Goal: Task Accomplishment & Management: Manage account settings

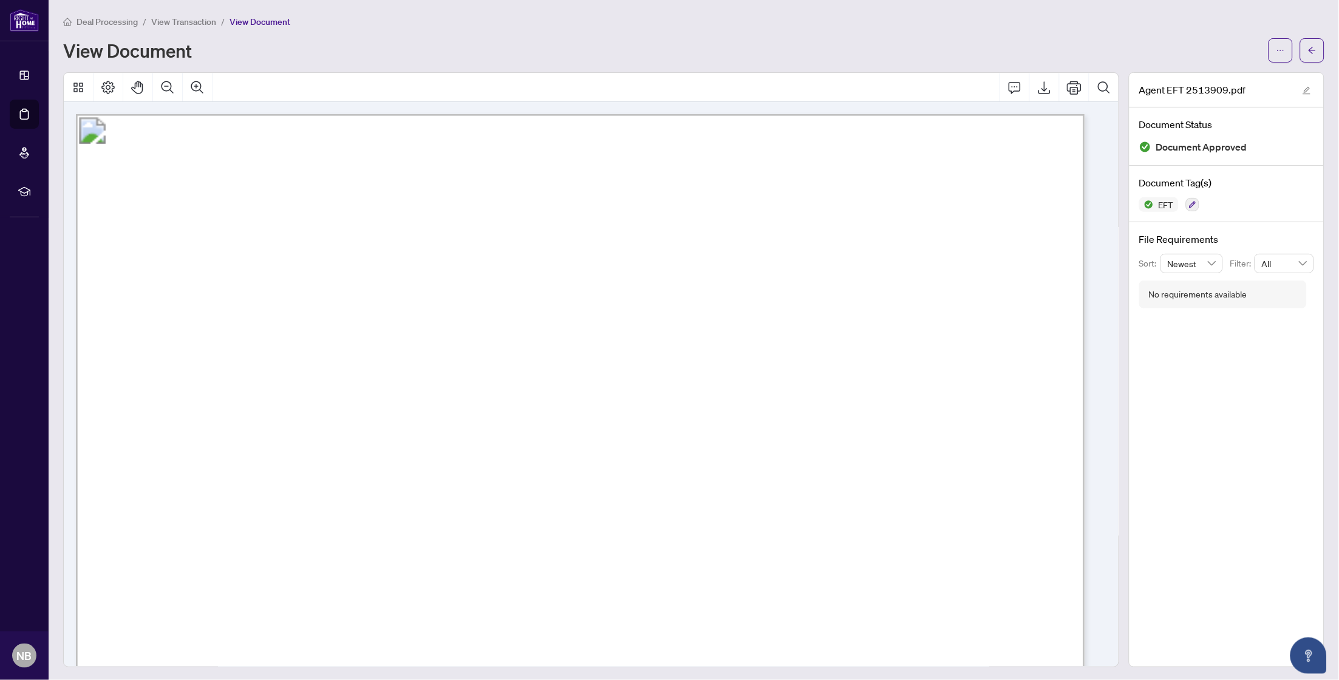
scroll to position [1352, 0]
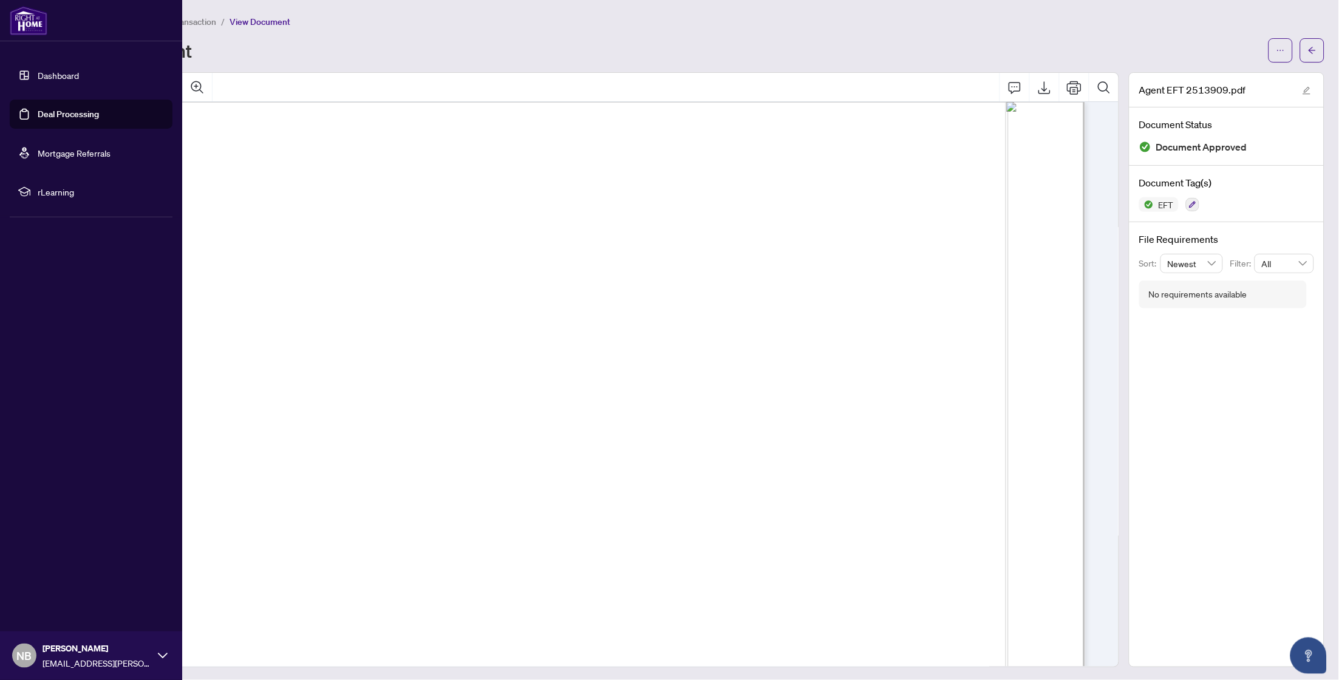
click at [38, 72] on link "Dashboard" at bounding box center [58, 75] width 41 height 11
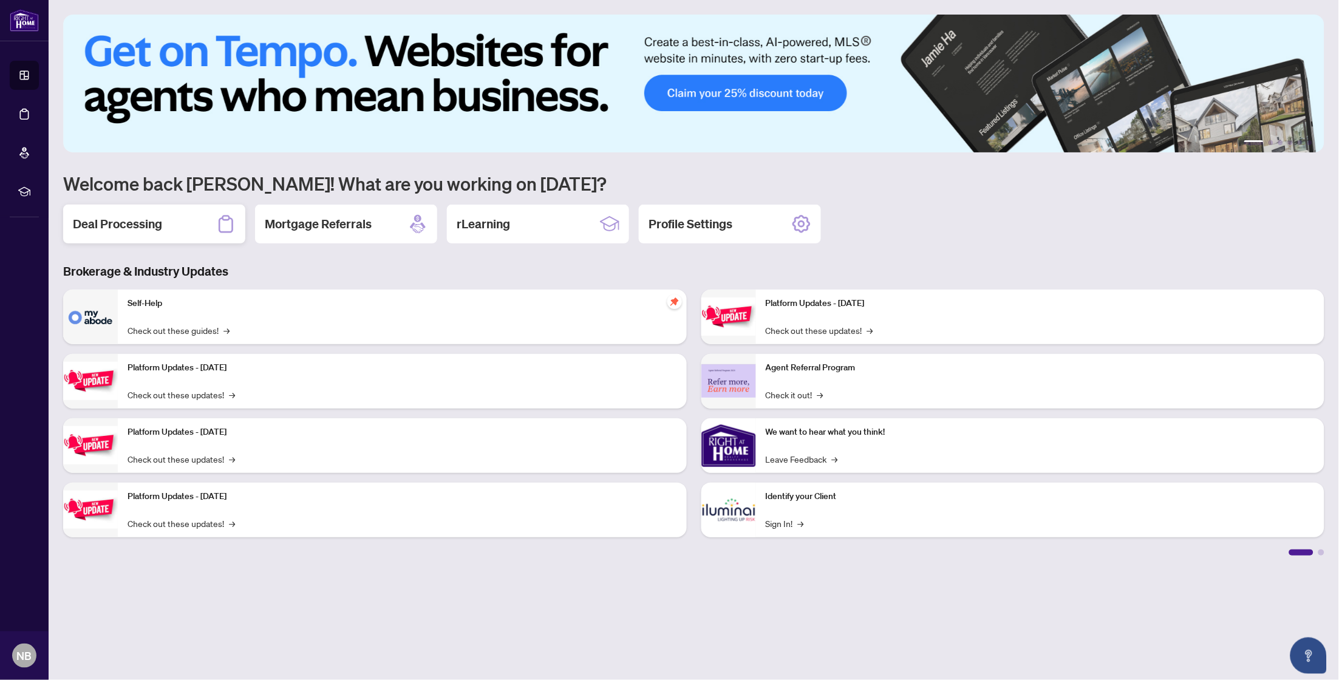
click at [155, 221] on h2 "Deal Processing" at bounding box center [117, 224] width 89 height 17
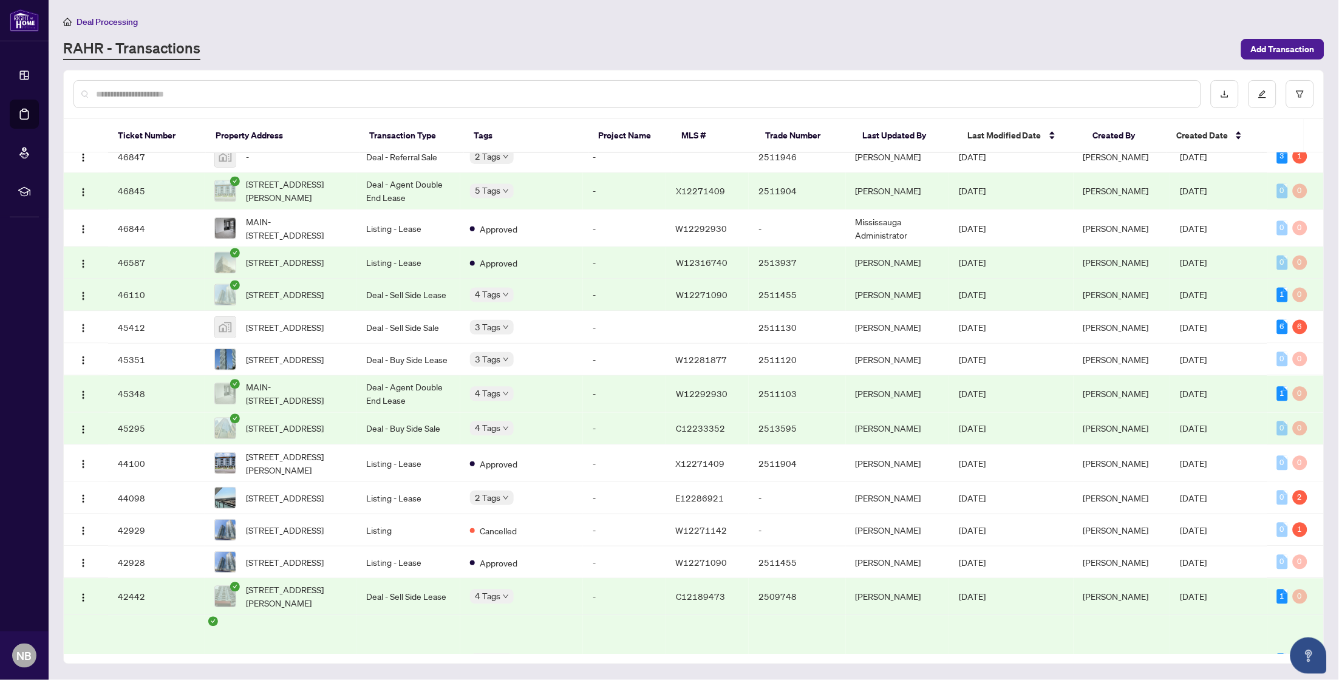
scroll to position [869, 0]
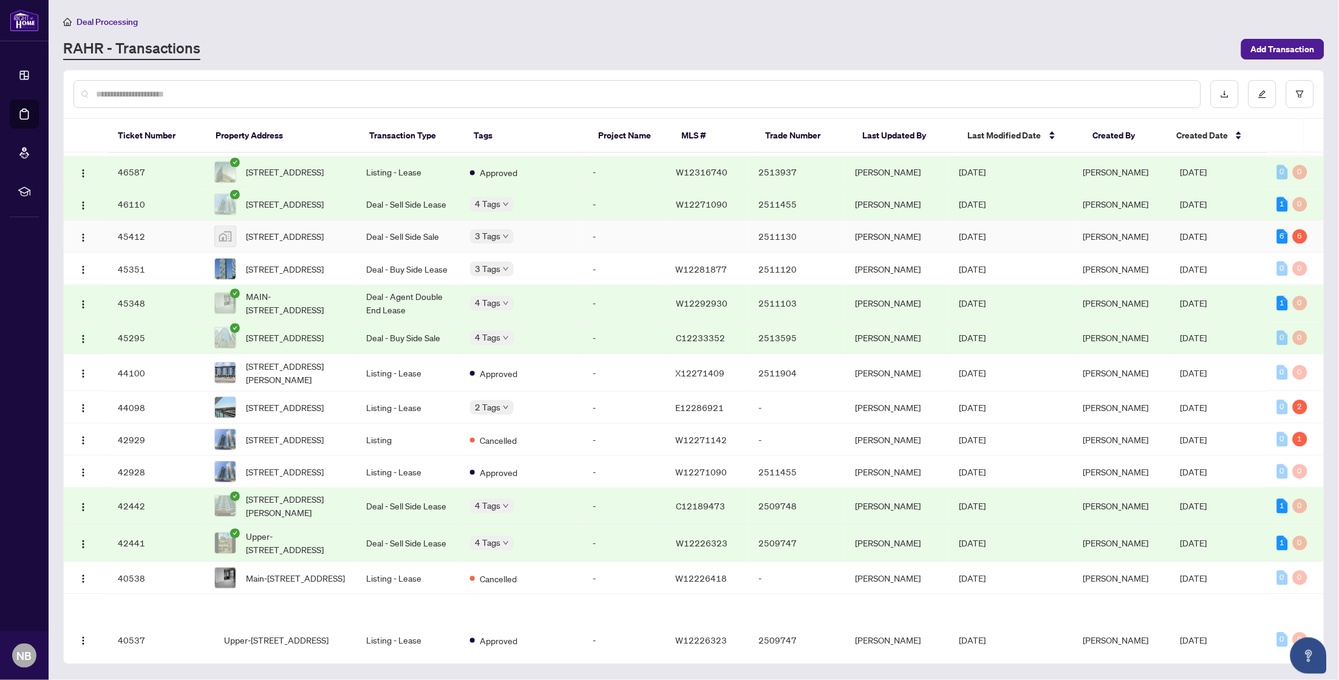
click at [572, 253] on td "3 Tags" at bounding box center [521, 237] width 123 height 32
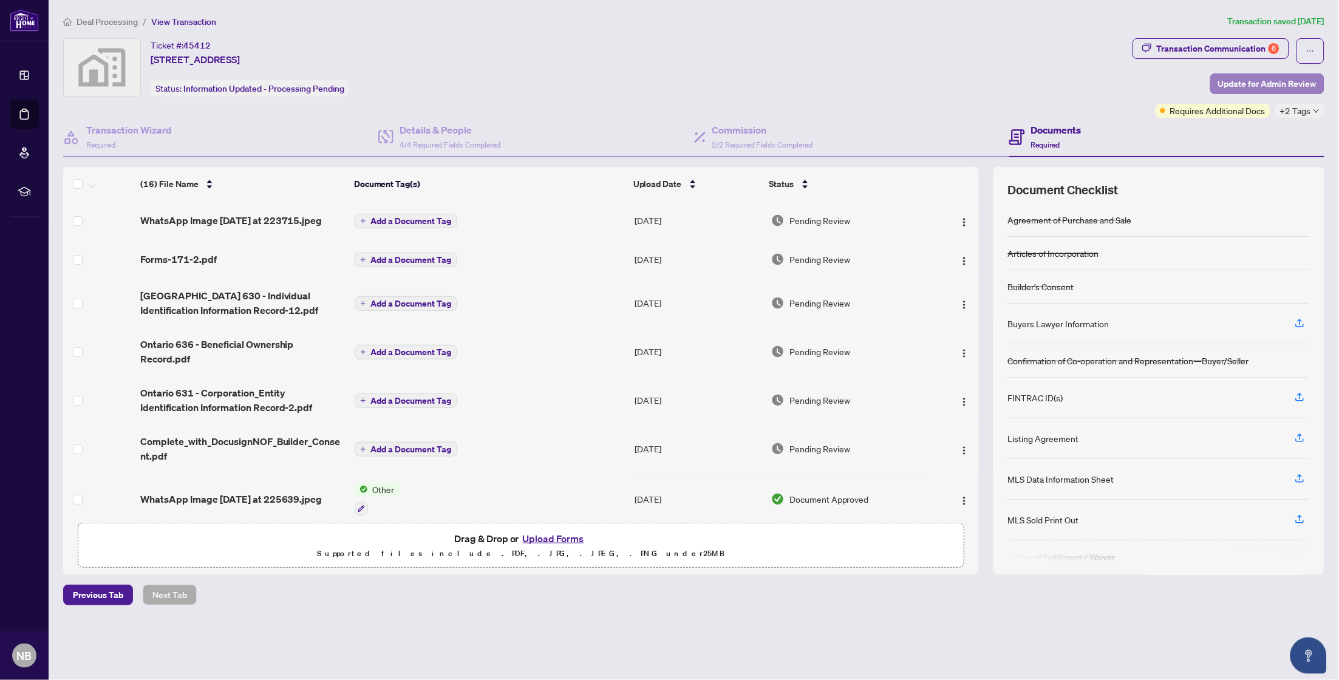
click at [1268, 80] on span "Update for Admin Review" at bounding box center [1267, 83] width 98 height 19
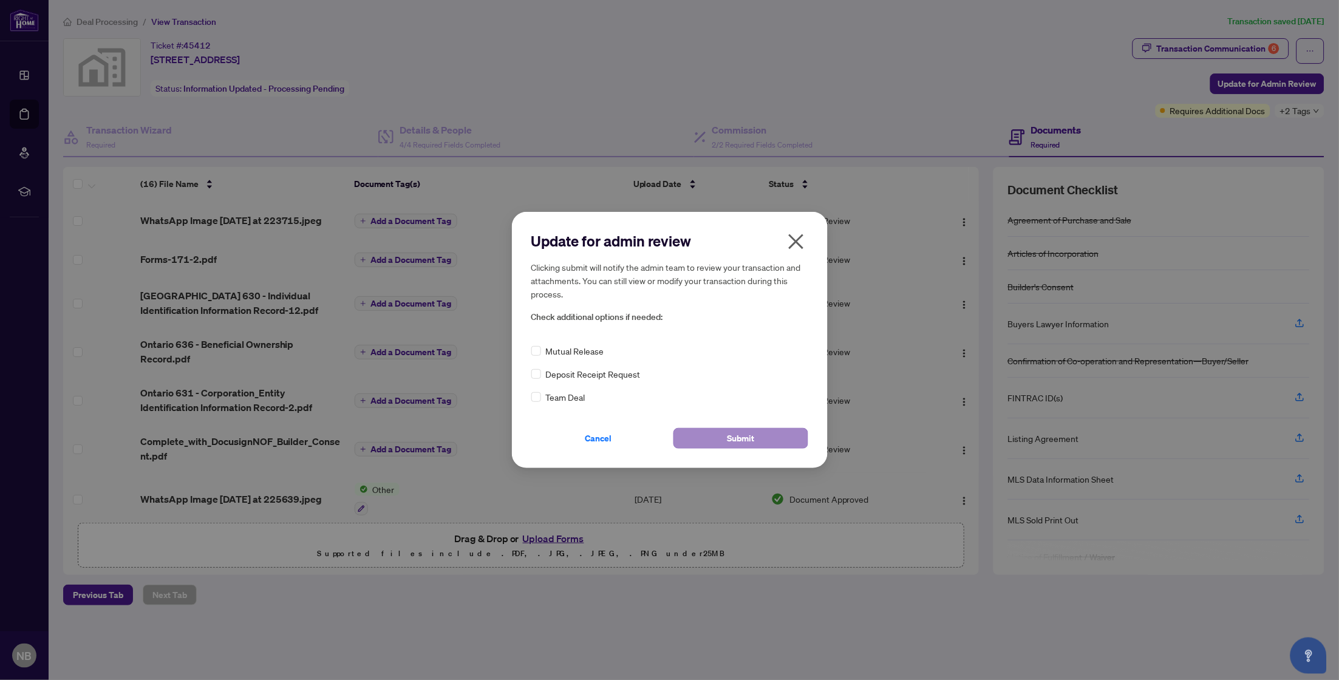
click at [730, 431] on span "Submit" at bounding box center [740, 438] width 27 height 19
